Goal: Transaction & Acquisition: Purchase product/service

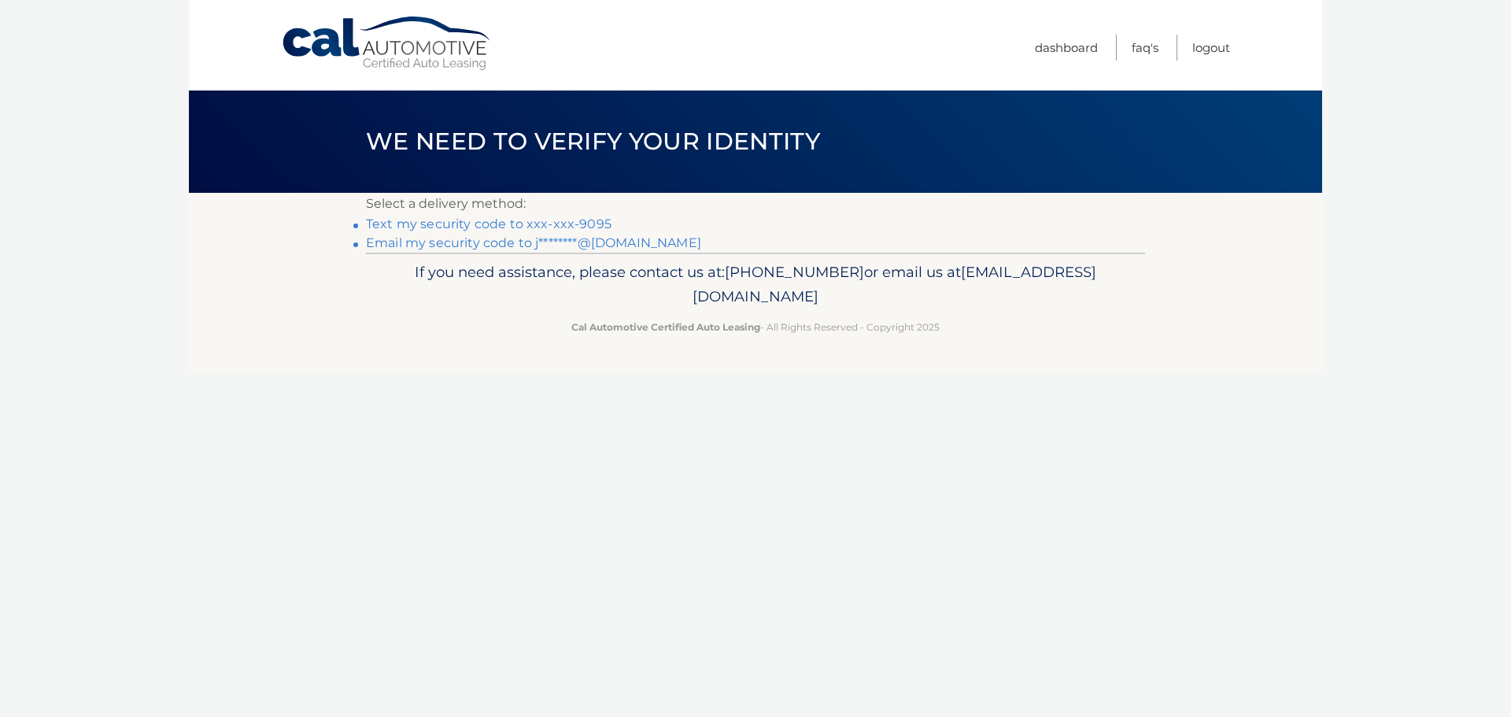
click at [589, 224] on link "Text my security code to xxx-xxx-9095" at bounding box center [488, 223] width 245 height 15
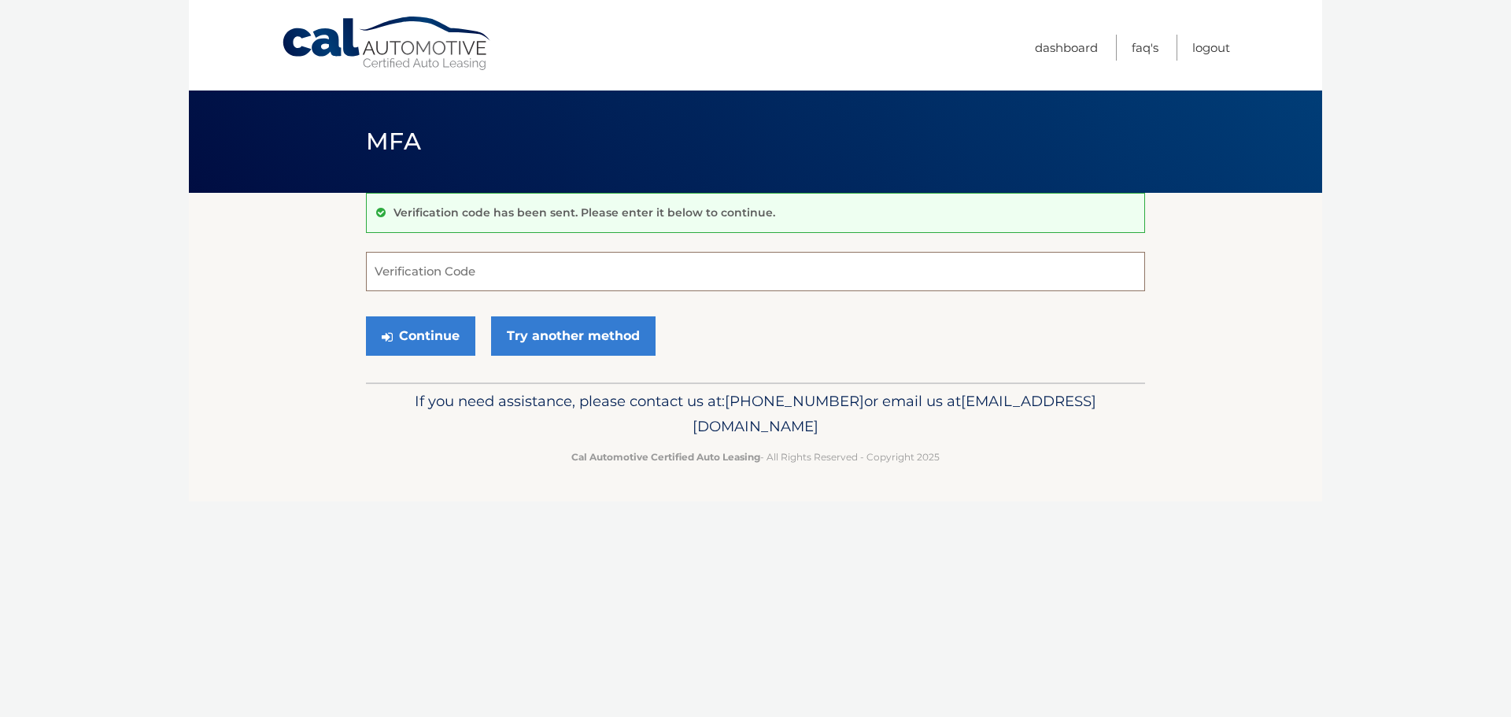
click at [471, 262] on input "Verification Code" at bounding box center [755, 271] width 779 height 39
type input "970164"
click at [444, 325] on button "Continue" at bounding box center [420, 335] width 109 height 39
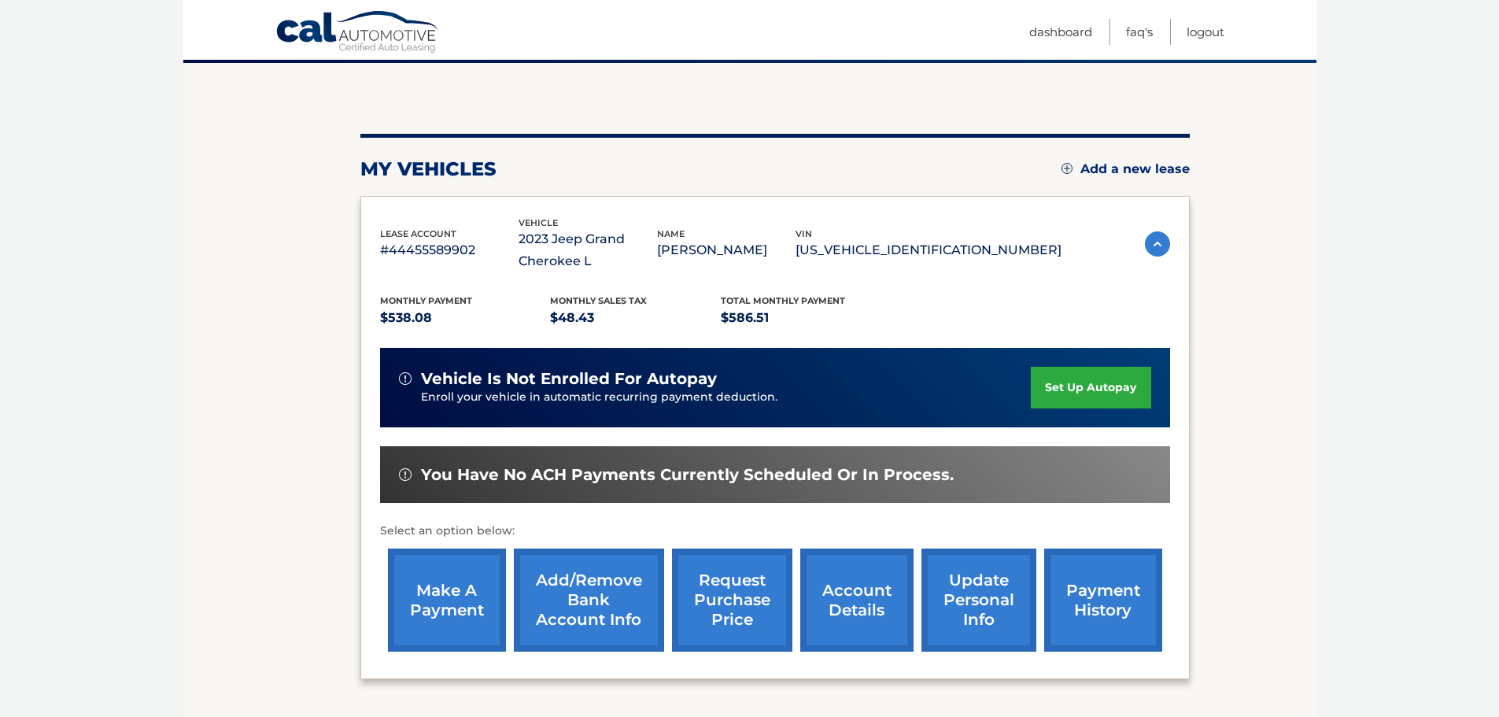
scroll to position [157, 0]
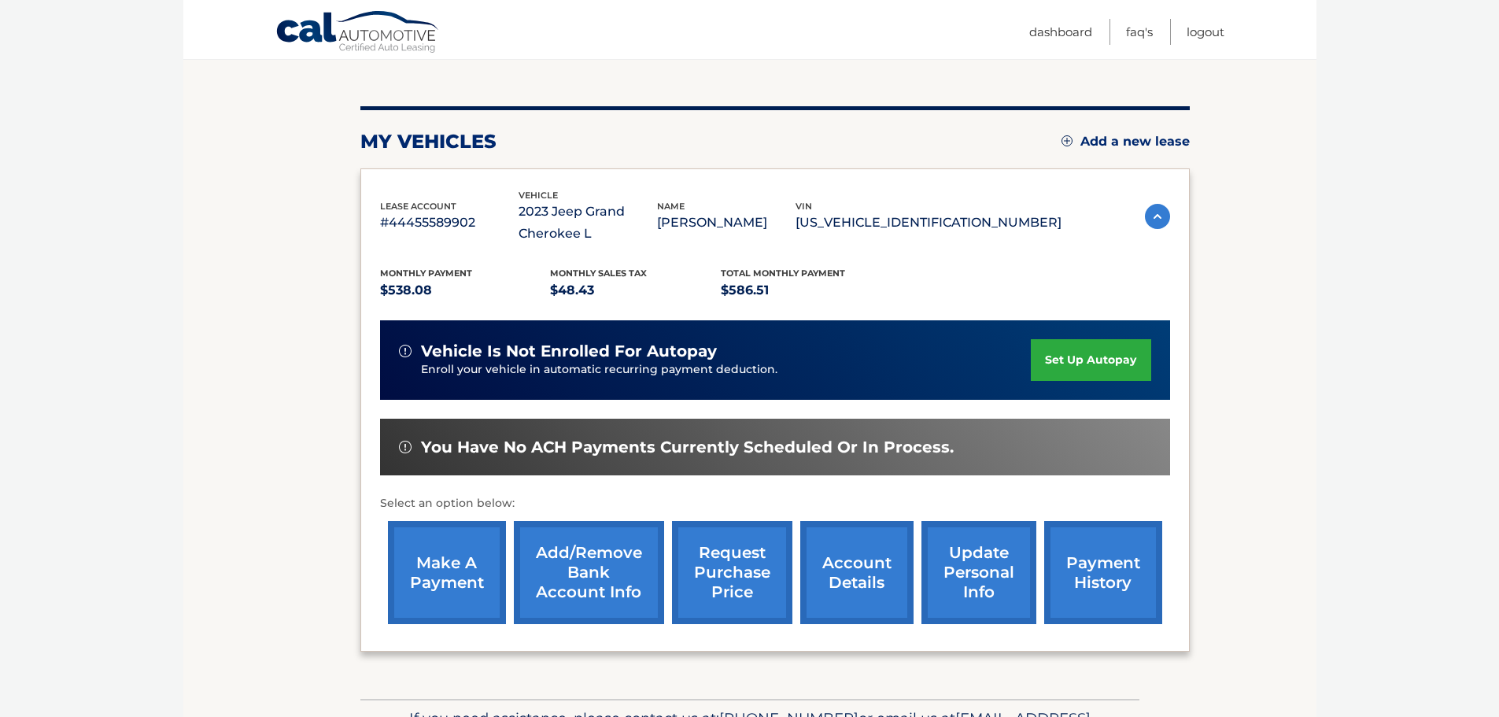
click at [442, 577] on link "make a payment" at bounding box center [447, 572] width 118 height 103
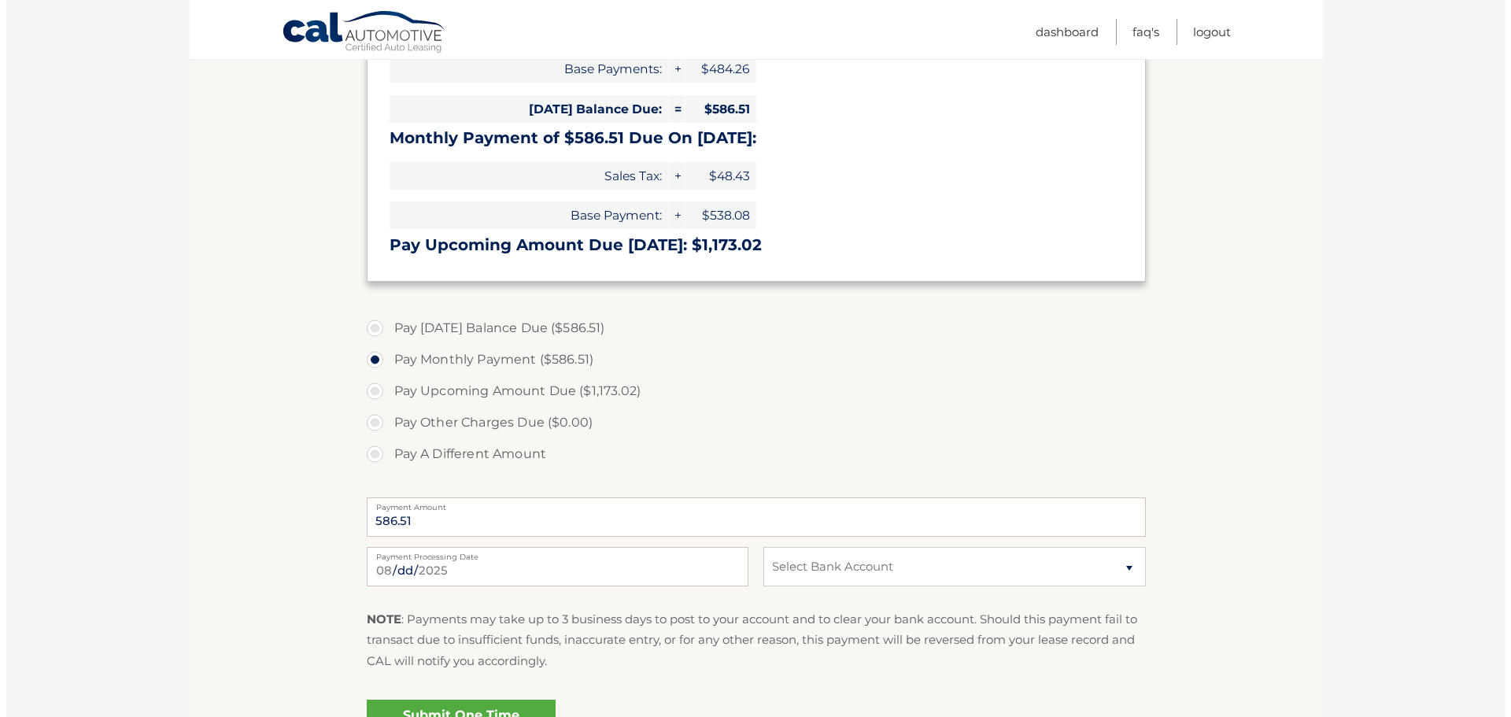
scroll to position [393, 0]
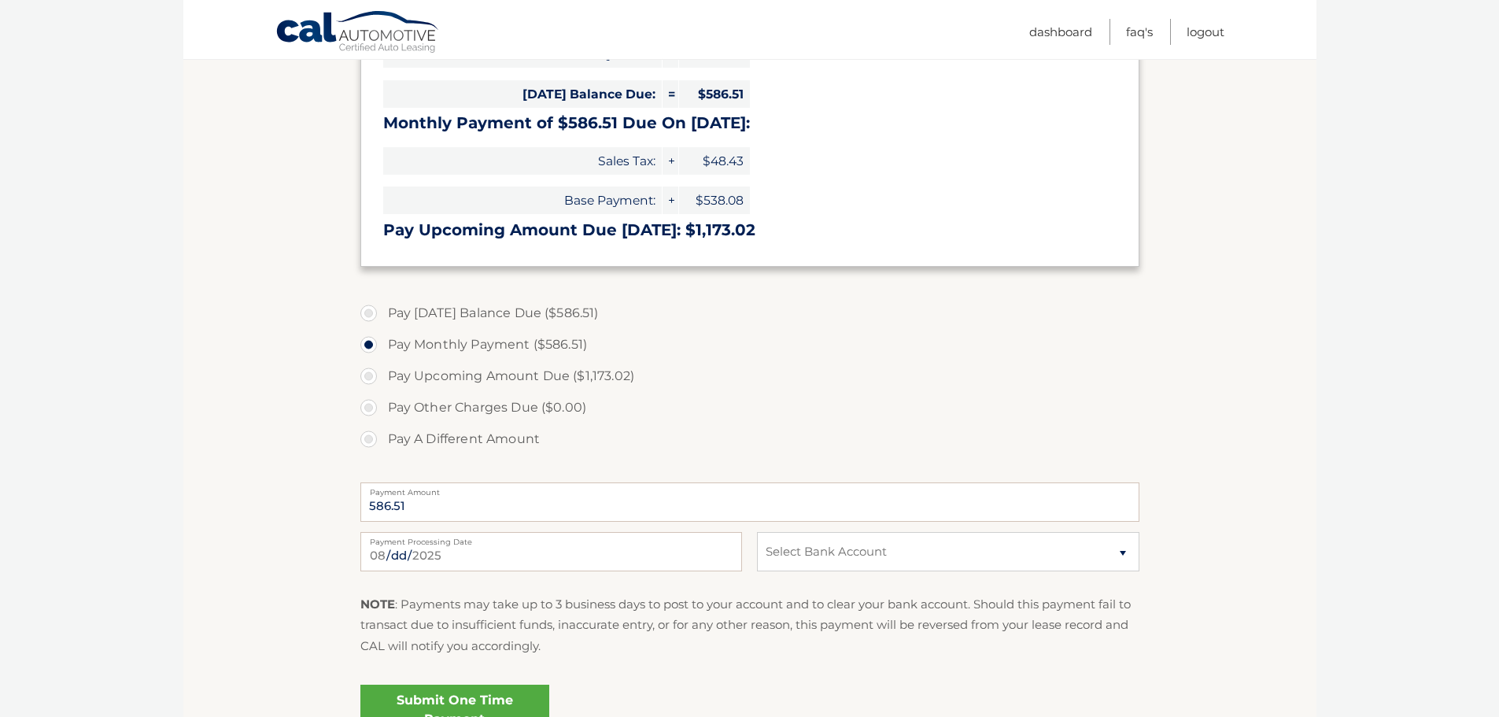
click at [369, 438] on label "Pay A Different Amount" at bounding box center [749, 438] width 779 height 31
click at [369, 438] on input "Pay A Different Amount" at bounding box center [375, 435] width 16 height 25
radio input "true"
type input "100.00"
click at [968, 552] on select "Select Bank Account Checking M &amp; T BANK *****1731 Checking CITIZENS BANK, N…" at bounding box center [948, 551] width 382 height 39
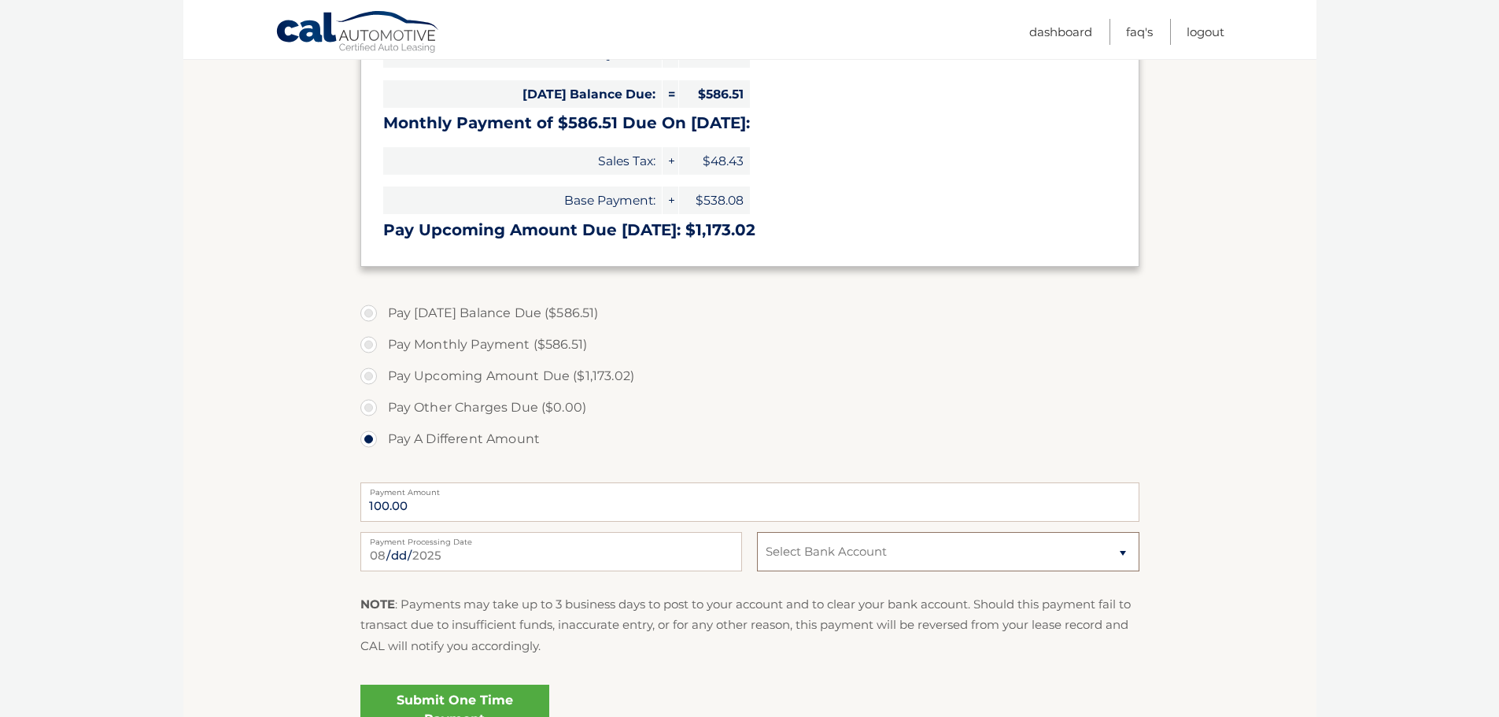
select select "NzZlYWVhNTItMDA1Ny00ZWIyLWJmMWItYWE1MDNlYjNhYjVm"
click at [757, 532] on select "Select Bank Account Checking M &amp; T BANK *****1731 Checking CITIZENS BANK, N…" at bounding box center [948, 551] width 382 height 39
click at [479, 701] on link "Submit One Time Payment" at bounding box center [454, 709] width 189 height 50
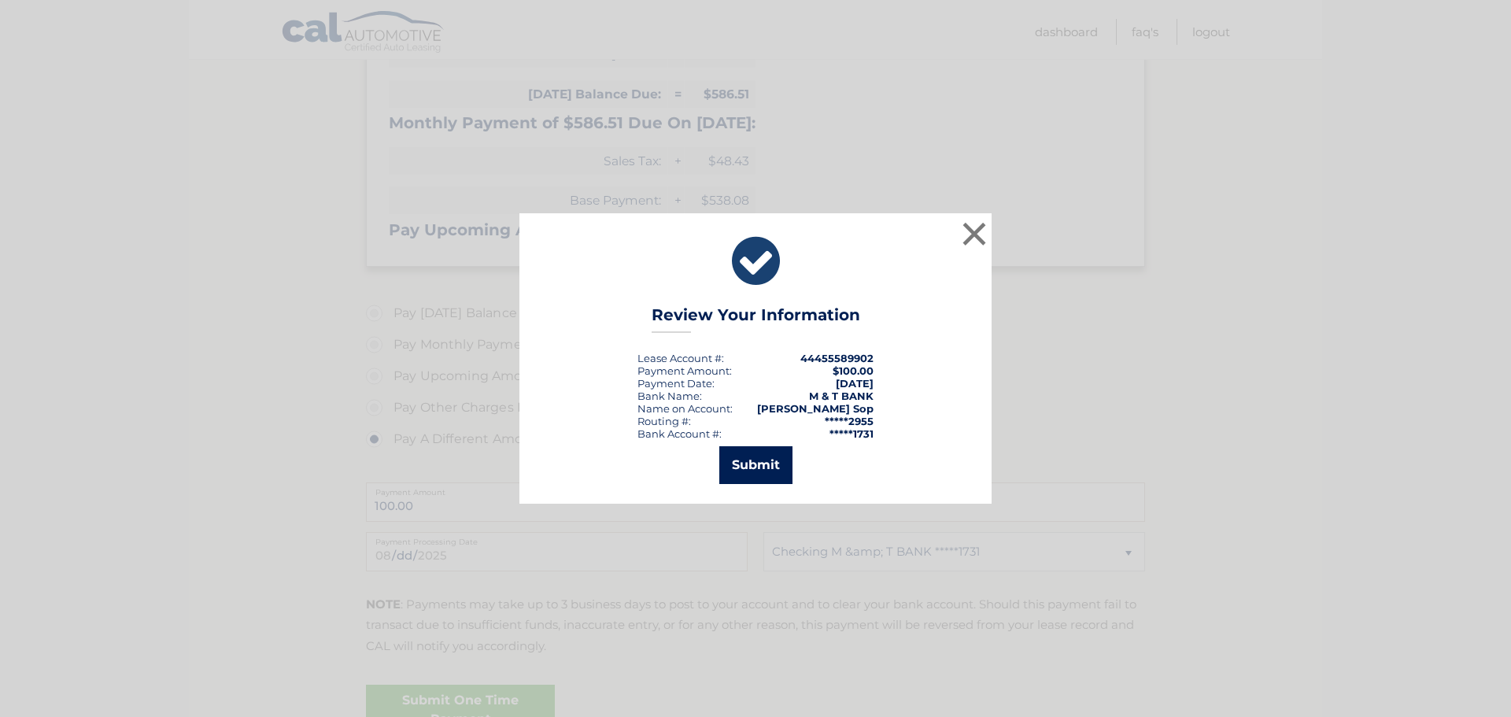
click at [756, 468] on button "Submit" at bounding box center [755, 465] width 73 height 38
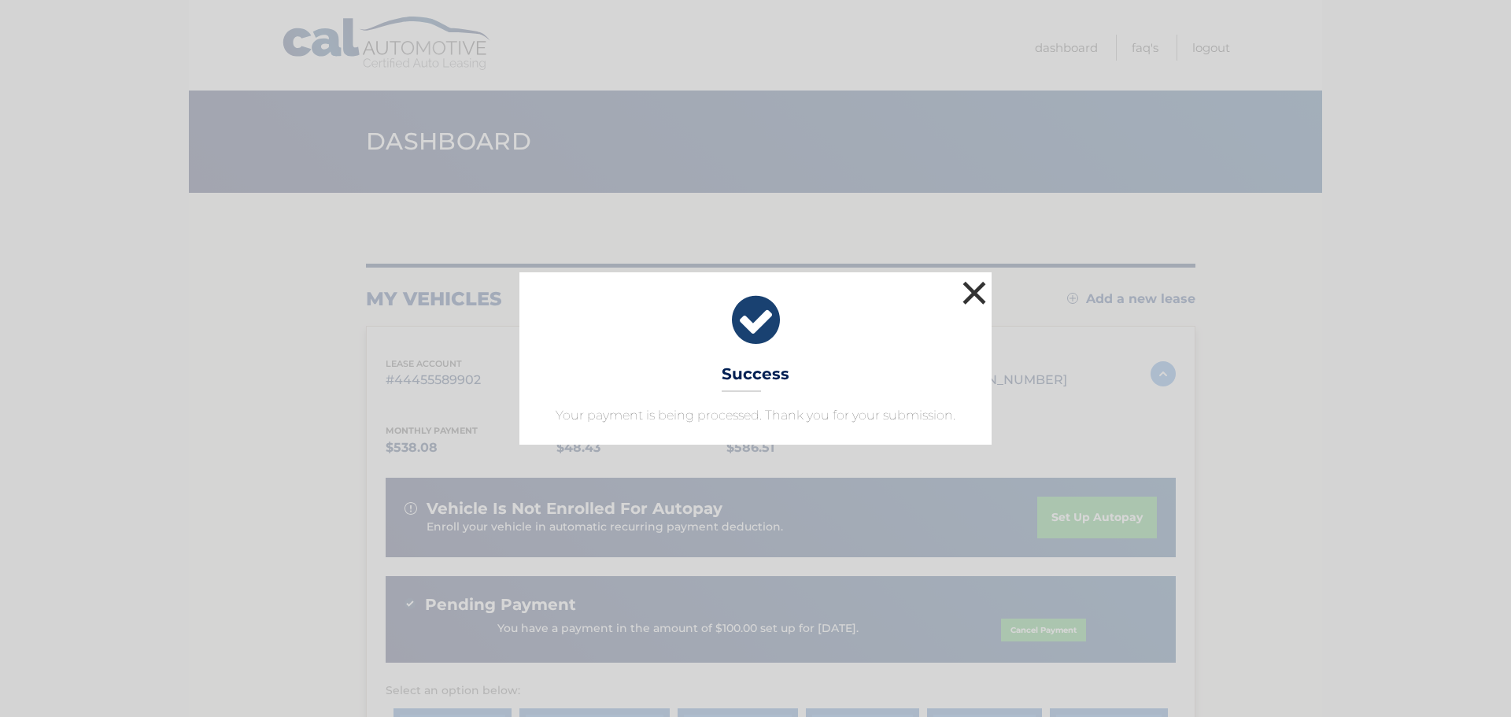
click at [973, 292] on button "×" at bounding box center [973, 292] width 31 height 31
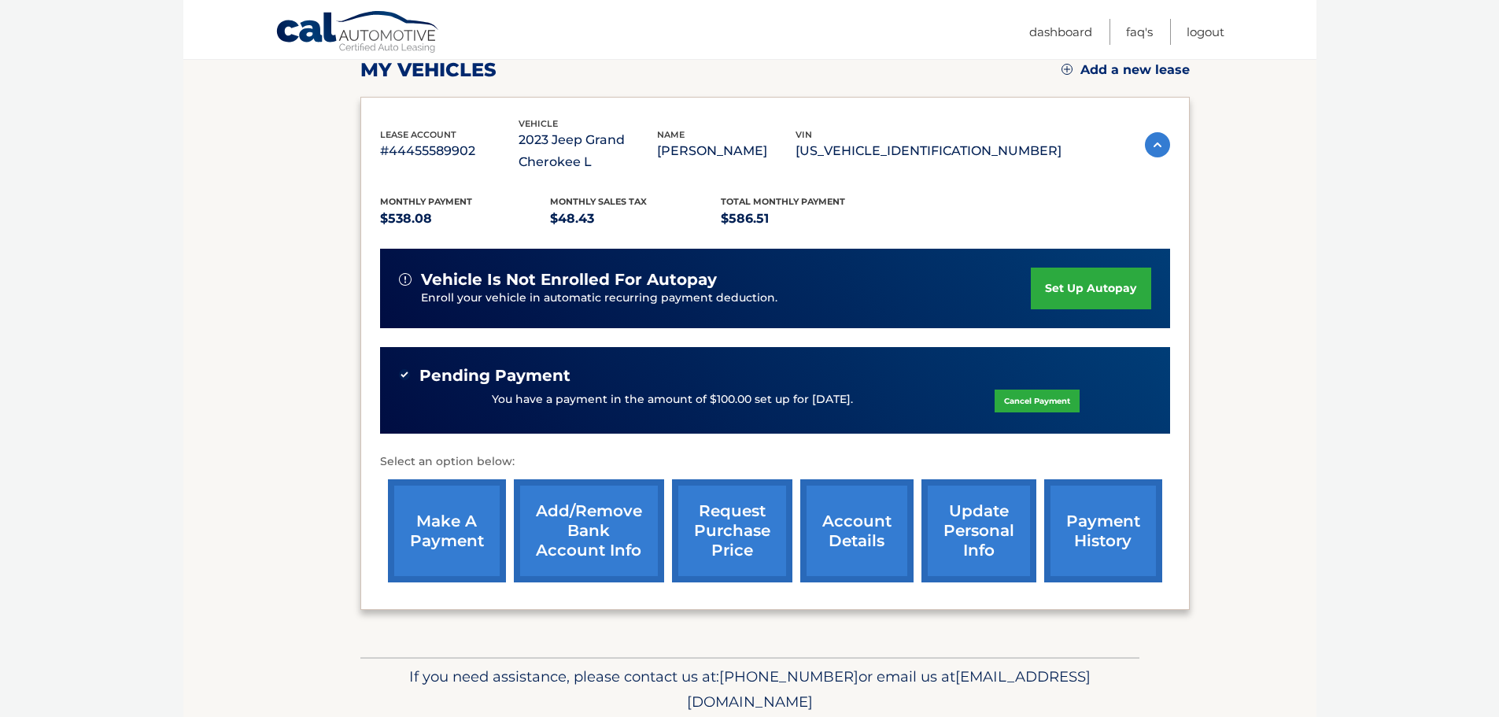
scroll to position [236, 0]
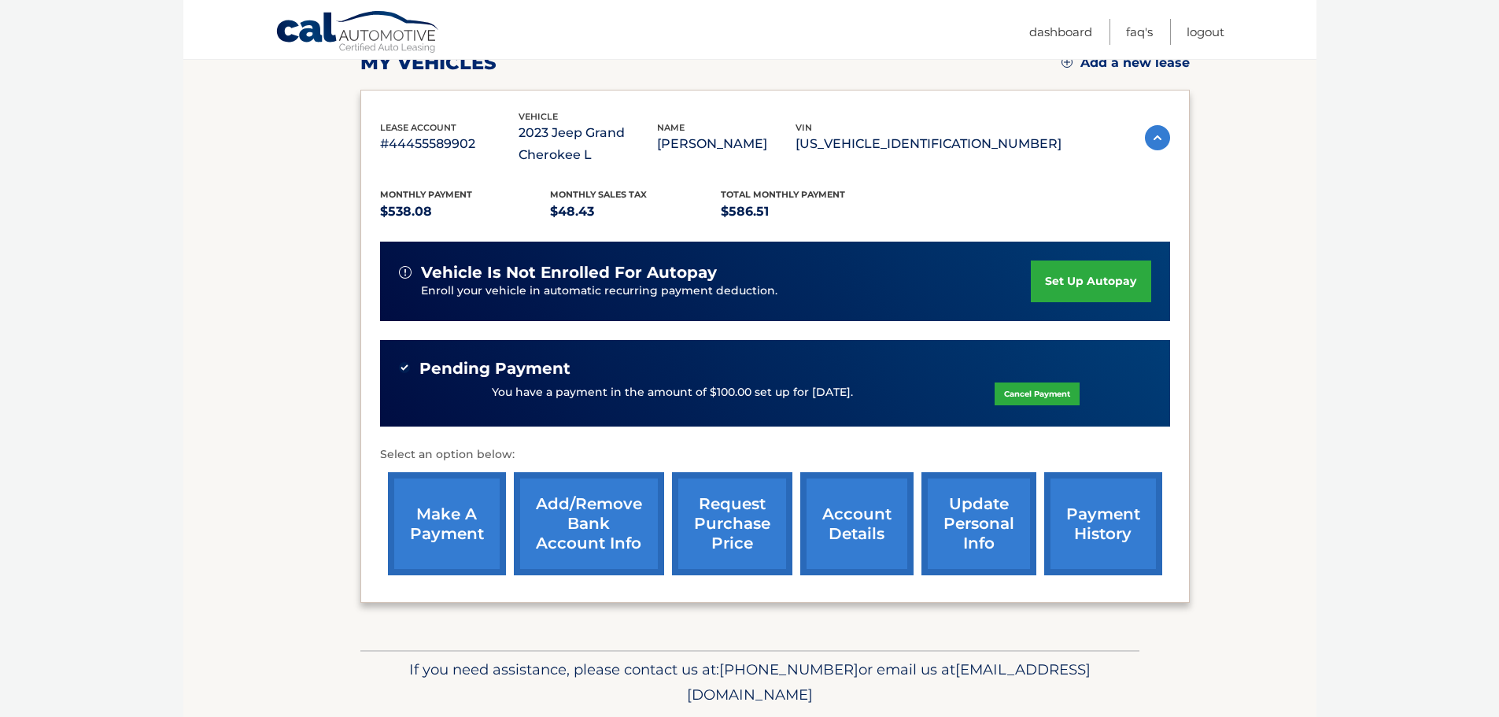
click at [429, 518] on link "make a payment" at bounding box center [447, 523] width 118 height 103
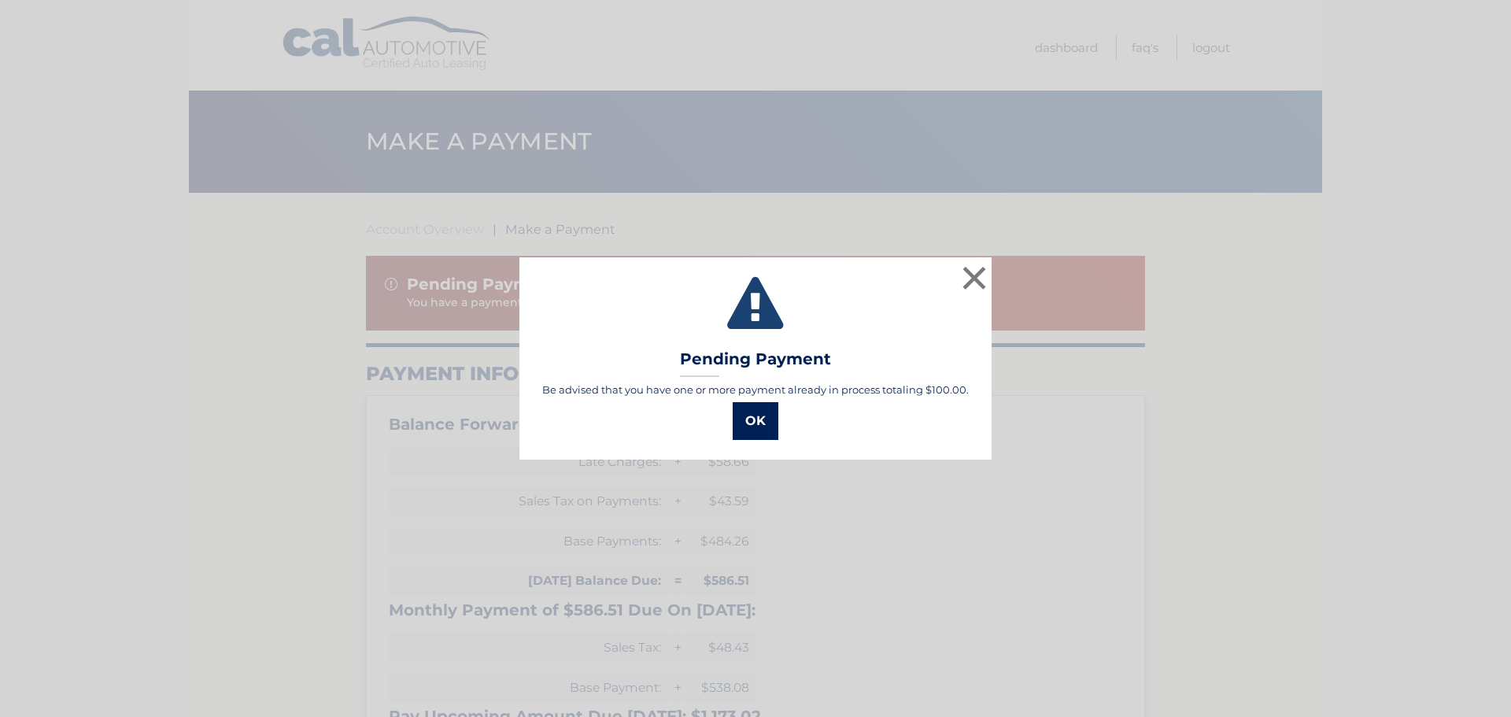
click at [766, 426] on button "OK" at bounding box center [755, 421] width 46 height 38
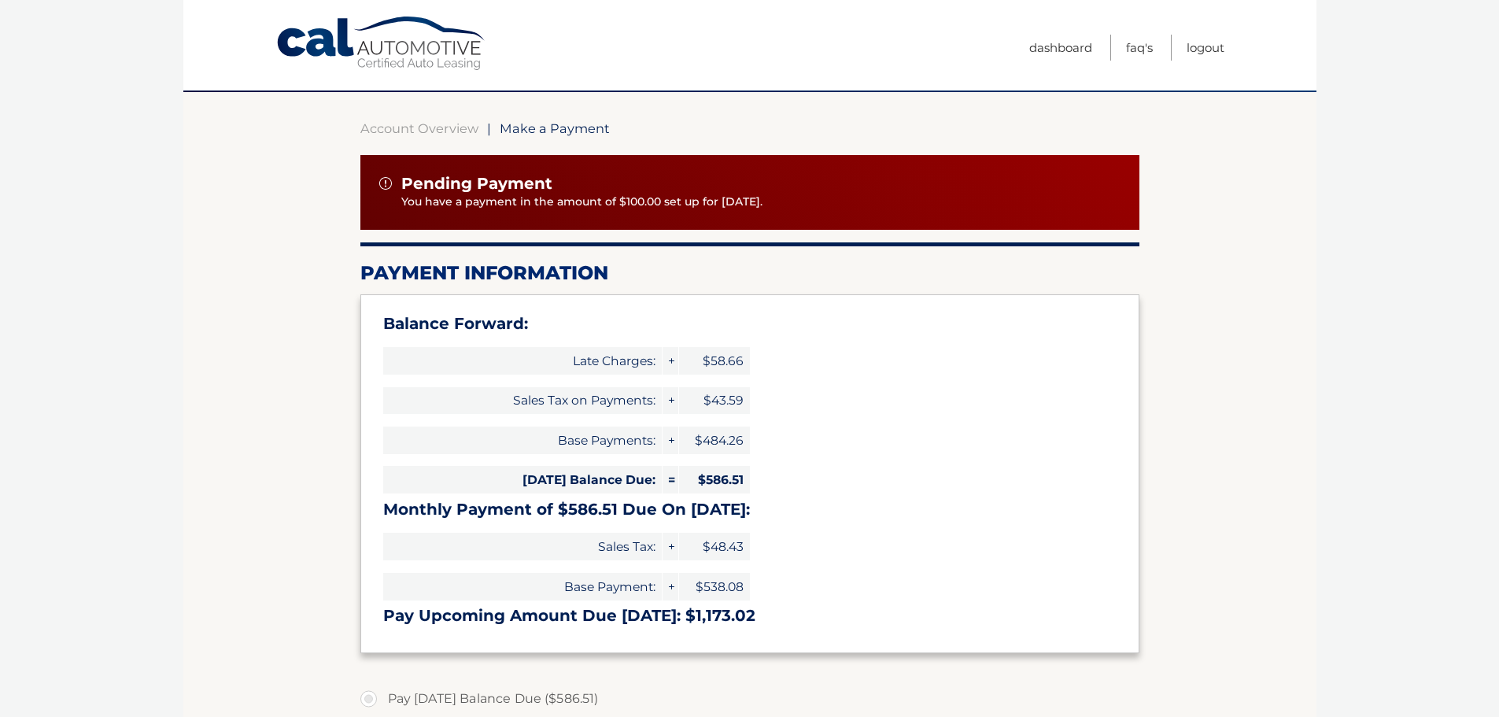
scroll to position [315, 0]
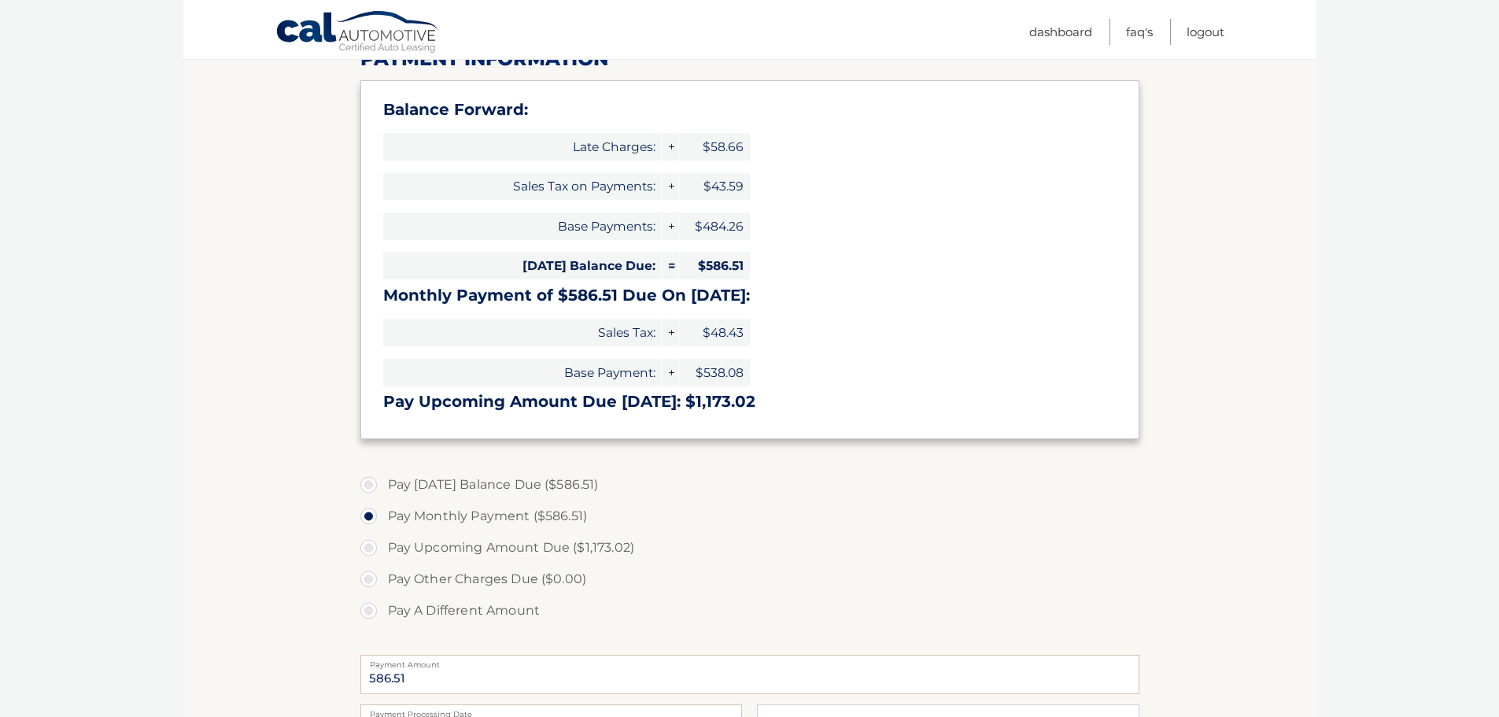
click at [370, 614] on label "Pay A Different Amount" at bounding box center [749, 610] width 779 height 31
click at [370, 614] on input "Pay A Different Amount" at bounding box center [375, 607] width 16 height 25
radio input "true"
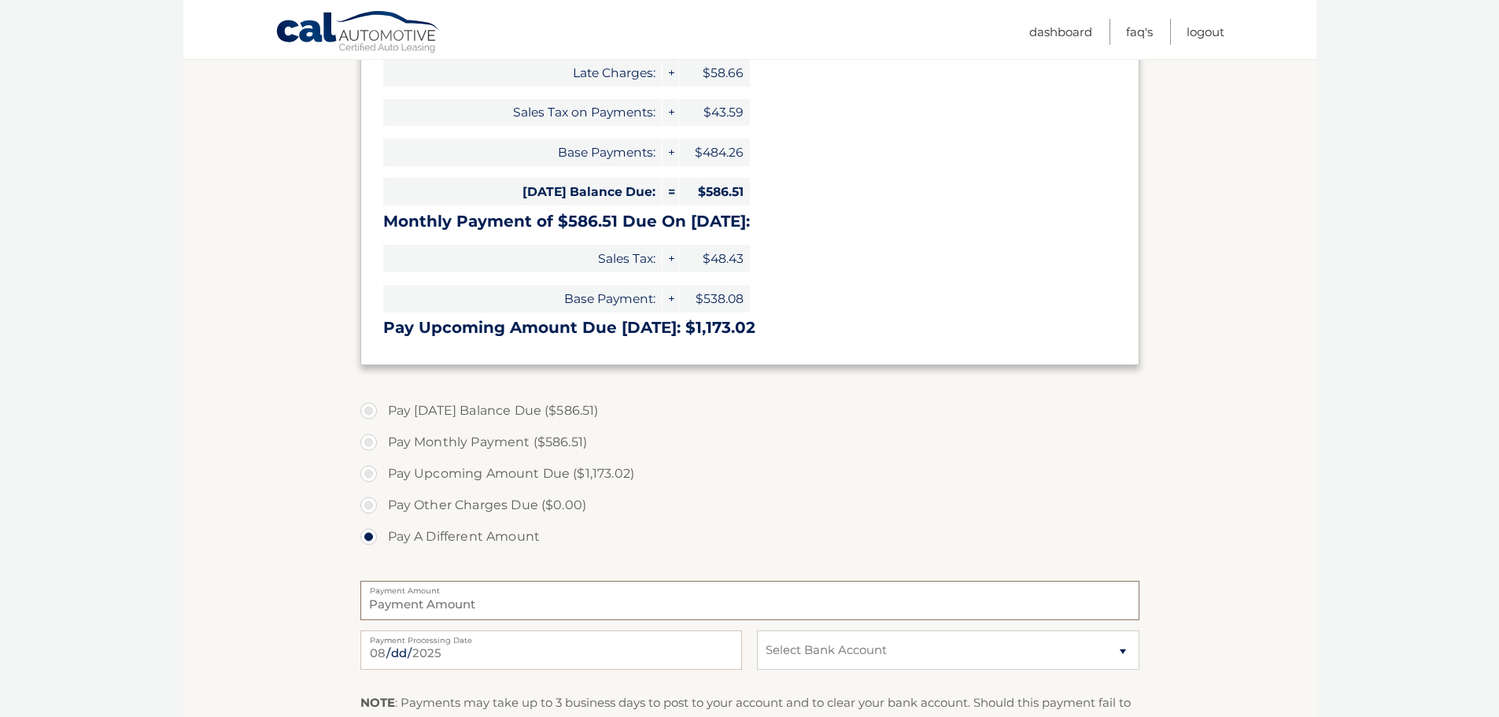
scroll to position [472, 0]
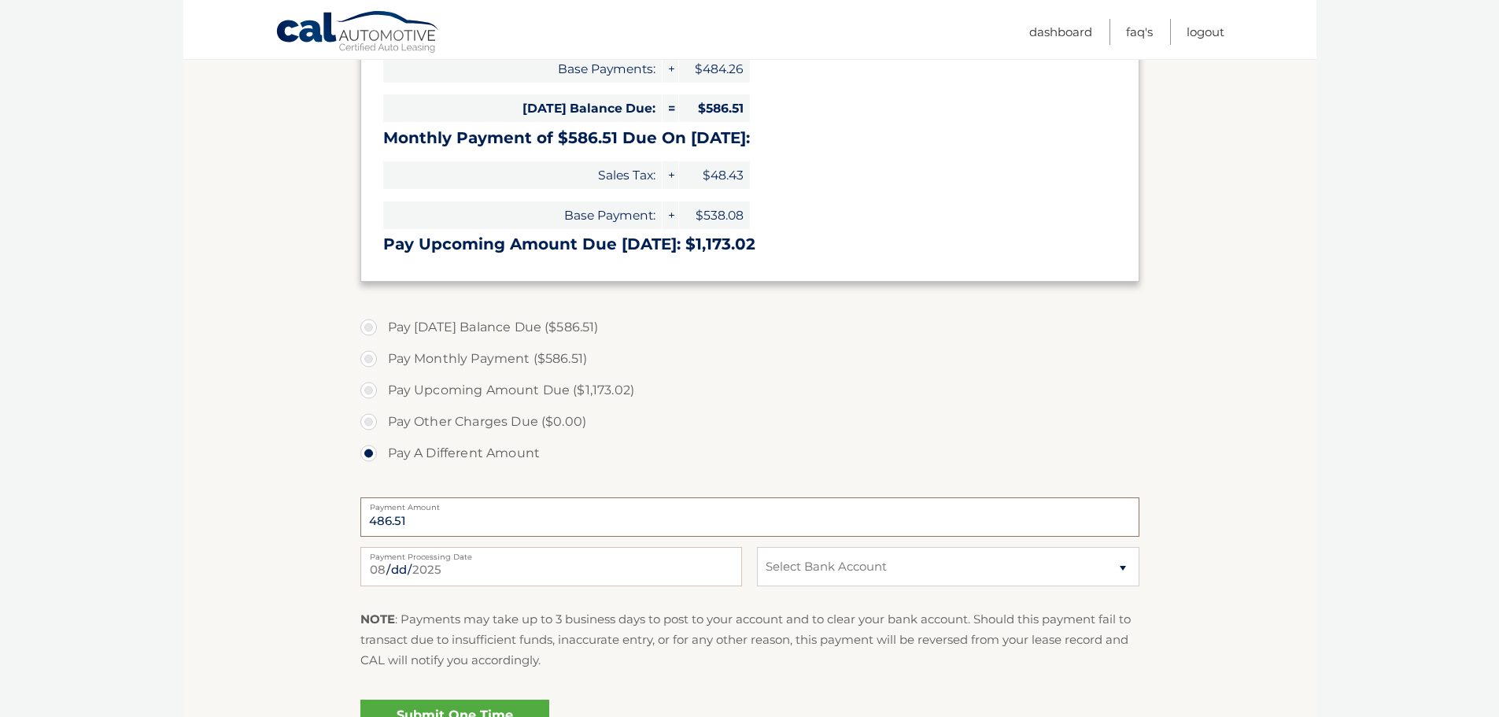
type input "486.51"
click at [923, 568] on select "Select Bank Account Checking M &amp; T BANK *****1731 Checking CITIZENS BANK, N…" at bounding box center [948, 566] width 382 height 39
select select "Mzk4MjFhZjEtMzY2YS00MTViLTg5NzgtYzJiZjZlNDQzYTk0"
click at [757, 547] on select "Select Bank Account Checking M &amp; T BANK *****1731 Checking CITIZENS BANK, N…" at bounding box center [948, 566] width 382 height 39
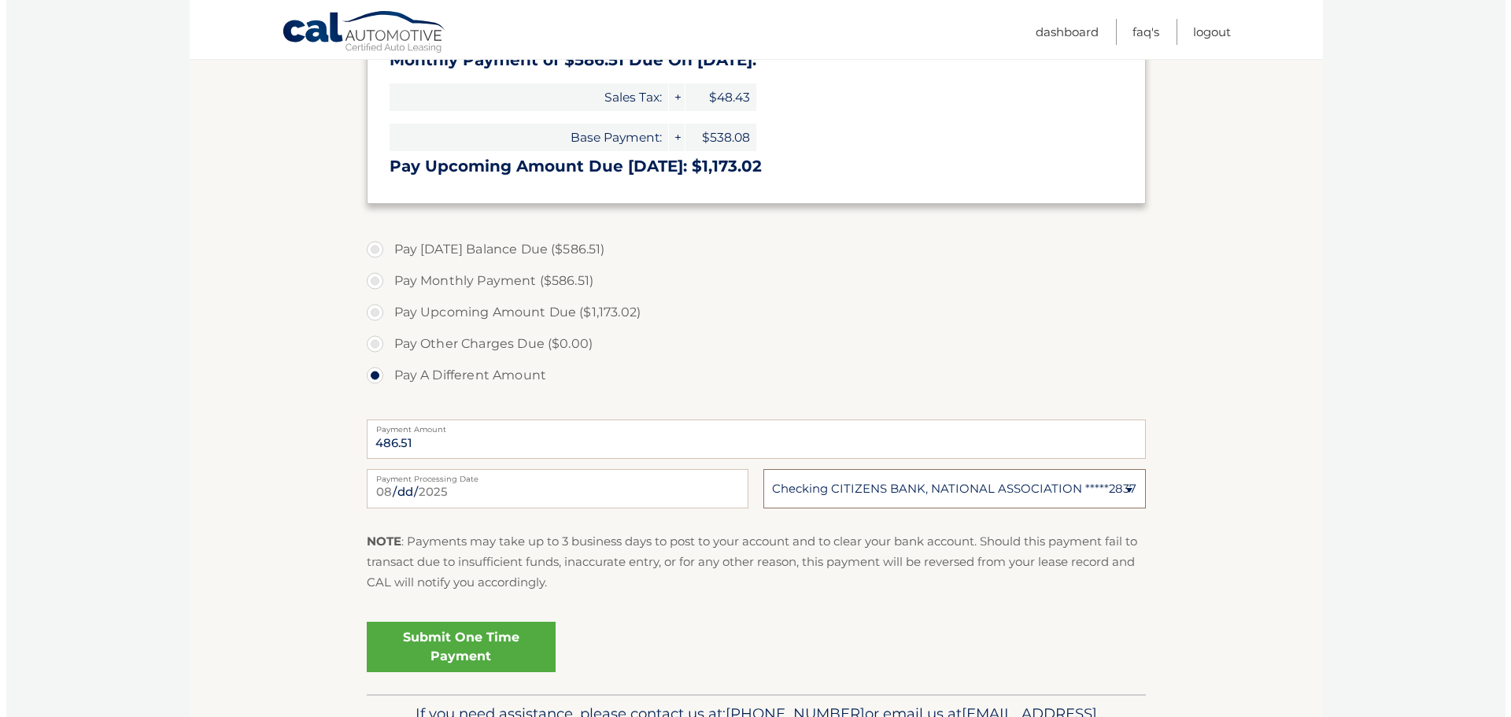
scroll to position [551, 0]
click at [407, 648] on link "Submit One Time Payment" at bounding box center [454, 646] width 189 height 50
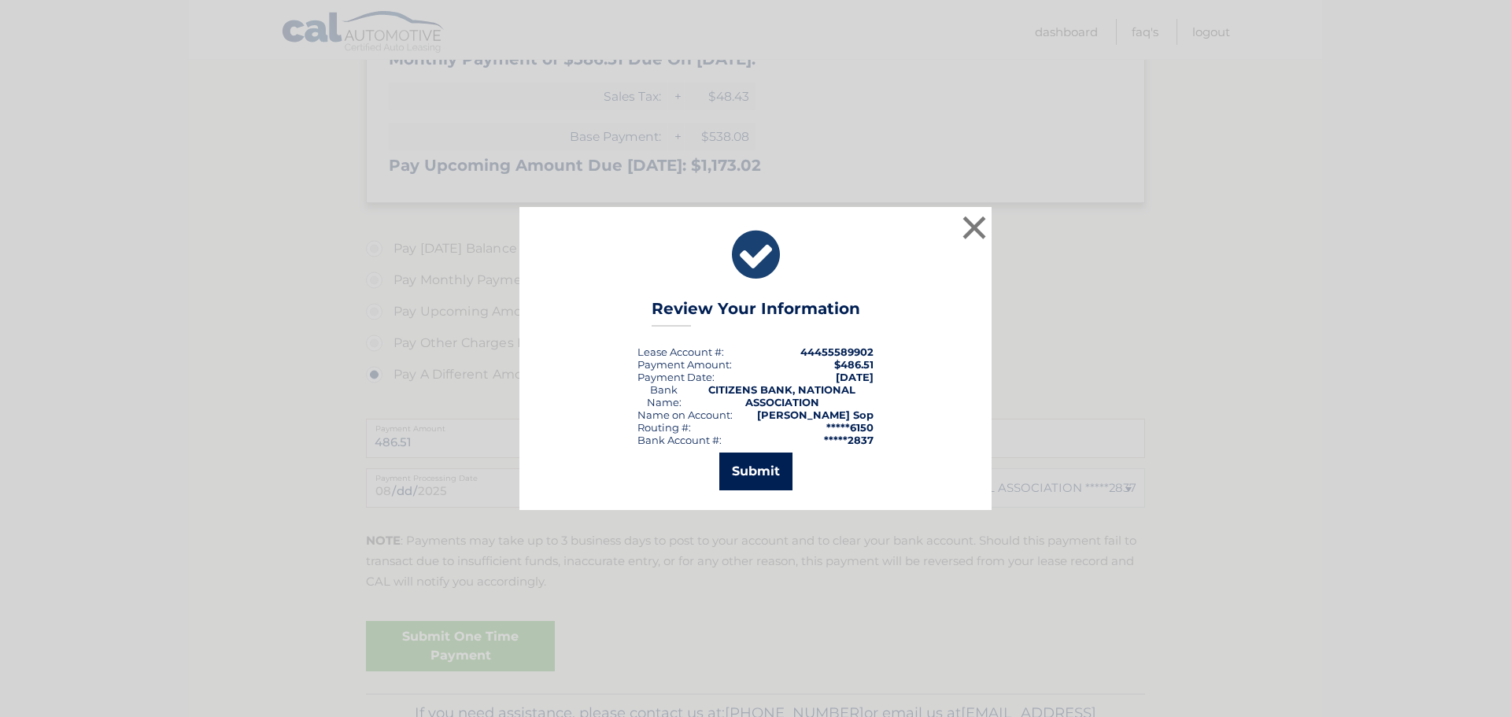
click at [768, 474] on button "Submit" at bounding box center [755, 471] width 73 height 38
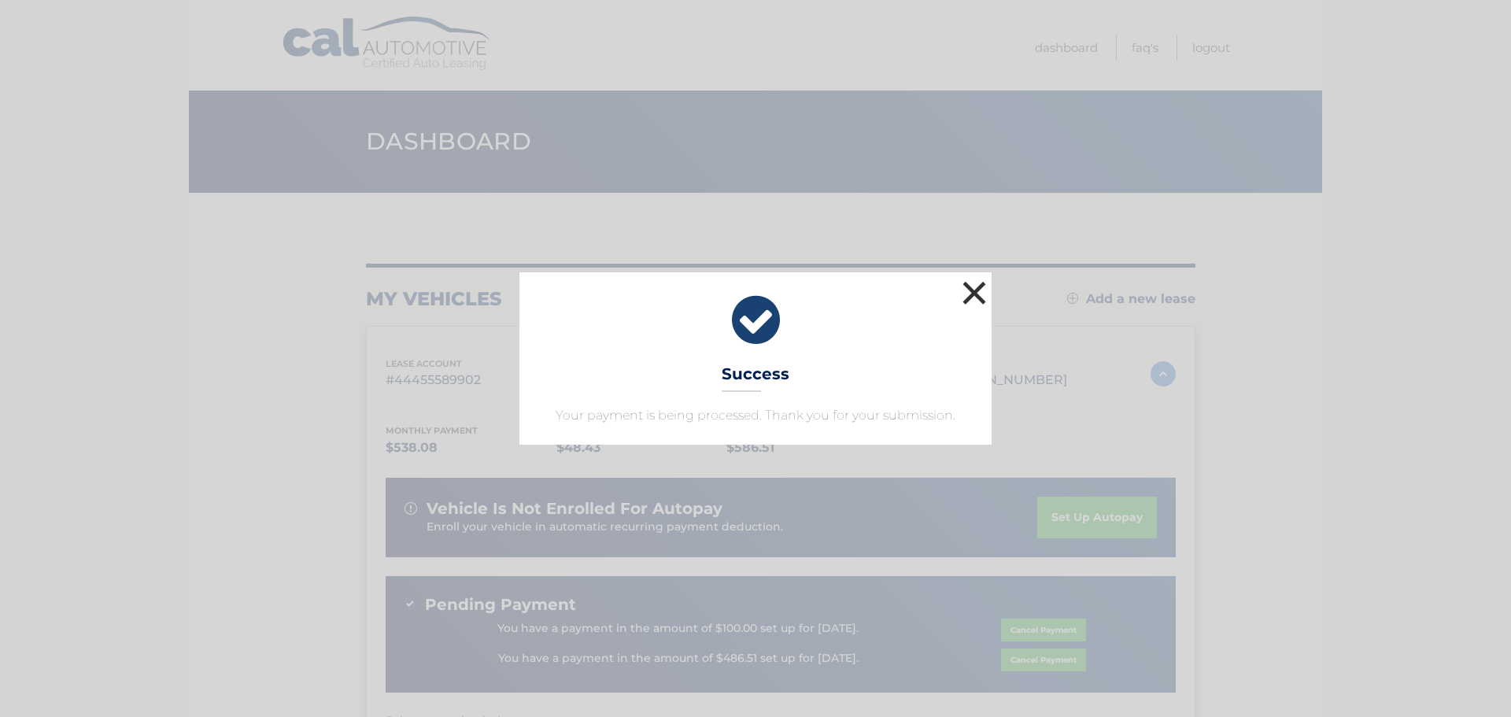
click at [976, 287] on button "×" at bounding box center [973, 292] width 31 height 31
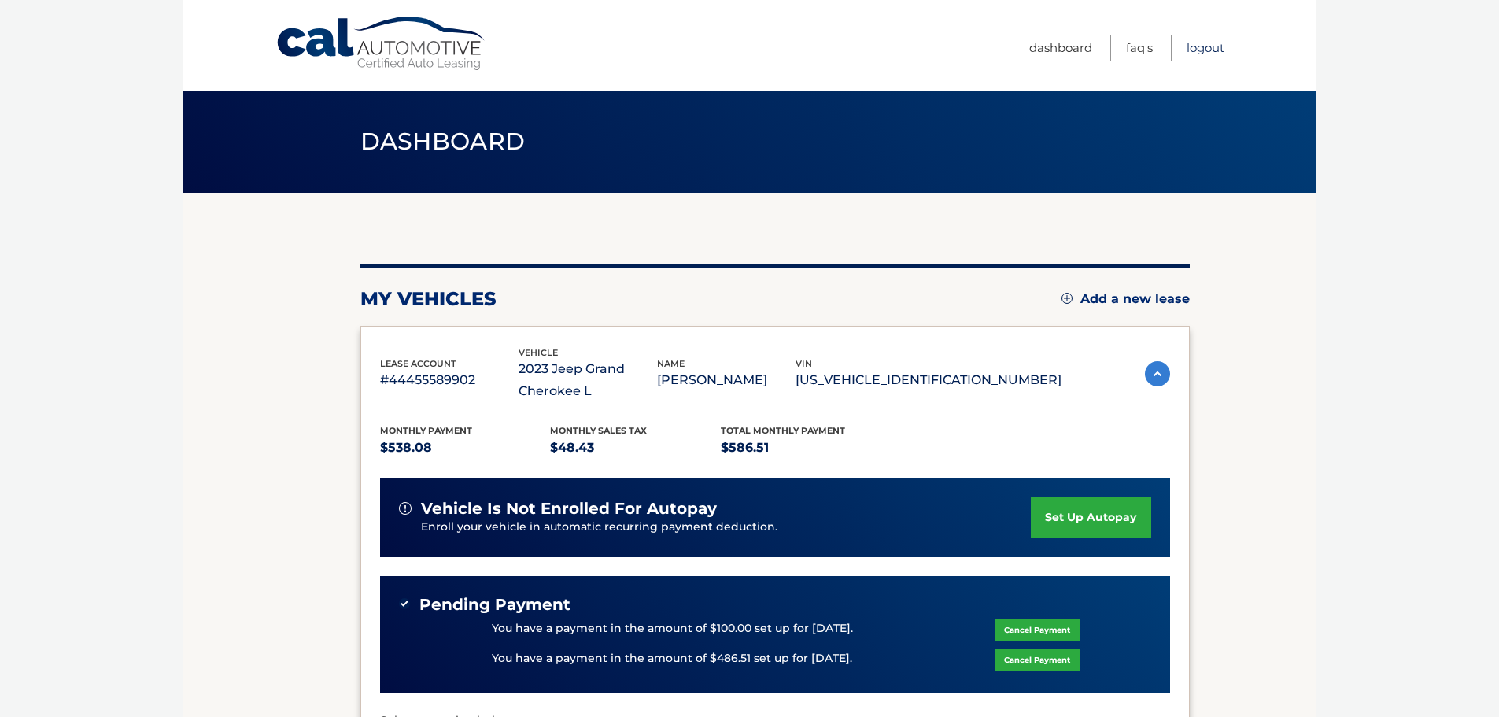
click at [1209, 47] on link "Logout" at bounding box center [1205, 48] width 38 height 26
